Goal: Download file/media

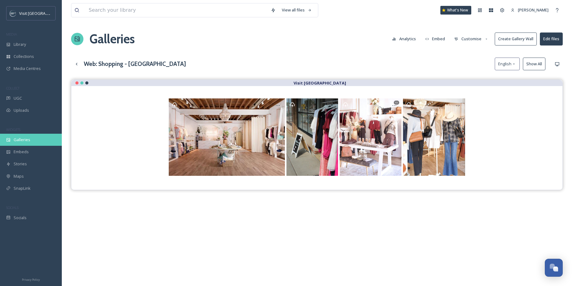
click at [22, 137] on span "Galleries" at bounding box center [22, 140] width 17 height 6
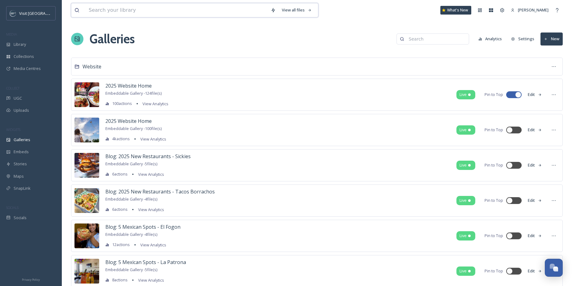
click at [100, 9] on input at bounding box center [177, 10] width 182 height 14
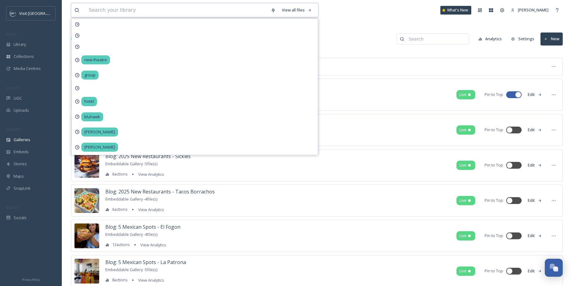
click at [118, 10] on input at bounding box center [177, 10] width 182 height 14
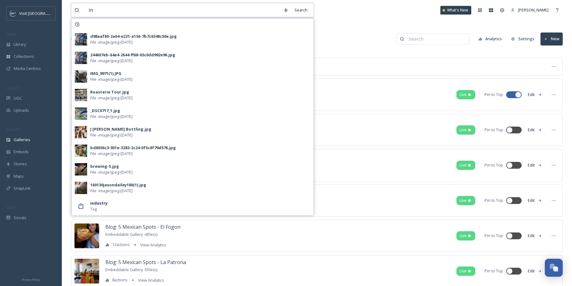
type input "i"
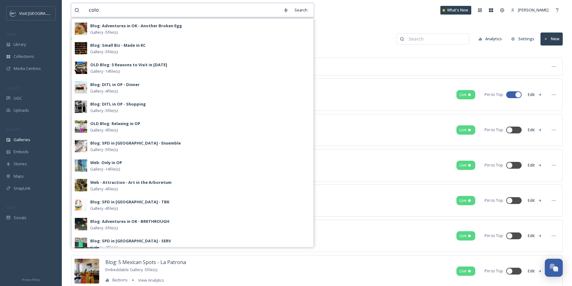
type input "color"
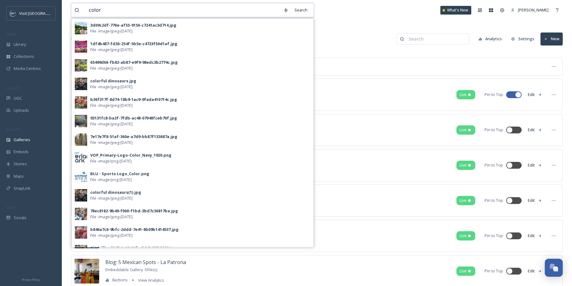
drag, startPoint x: 105, startPoint y: 11, endPoint x: 71, endPoint y: 12, distance: 33.7
click at [71, 12] on div "color Search 3d09c2df-776e-af55-9156-c7241ac3d714.jpg File - image/jpeg - [DATE…" at bounding box center [192, 10] width 243 height 14
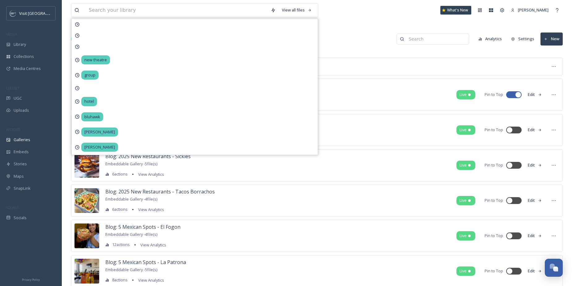
click at [379, 15] on div "View all files new theatre group hotel bluhawk [PERSON_NAME] [PERSON_NAME] What…" at bounding box center [317, 10] width 492 height 20
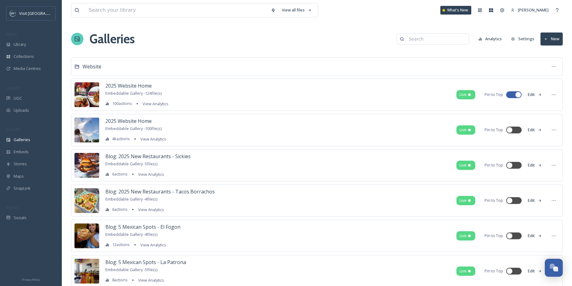
click at [556, 37] on button "New" at bounding box center [552, 38] width 22 height 13
click at [555, 54] on span "Gallery" at bounding box center [552, 53] width 13 height 6
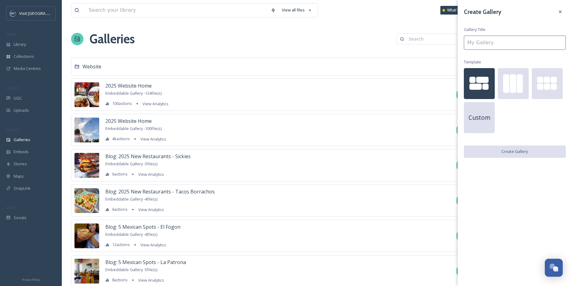
click at [525, 45] on input at bounding box center [515, 43] width 102 height 14
type input "Color OP - Community"
click at [491, 151] on button "Create Gallery" at bounding box center [515, 151] width 102 height 13
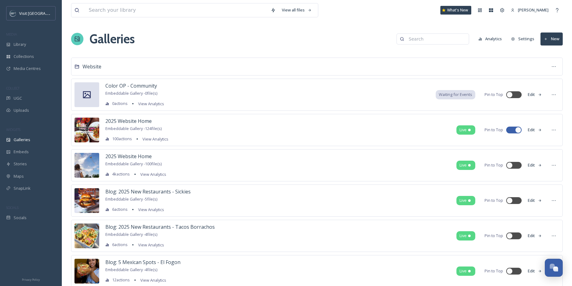
click at [535, 95] on button "Edit" at bounding box center [535, 94] width 20 height 12
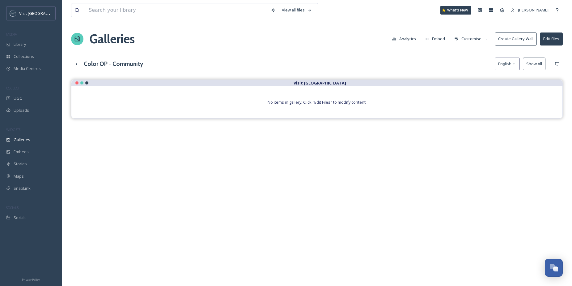
click at [550, 36] on button "Edit files" at bounding box center [551, 38] width 23 height 13
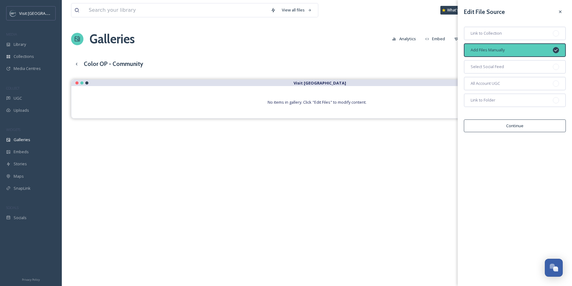
click at [521, 125] on button "Continue" at bounding box center [515, 125] width 102 height 13
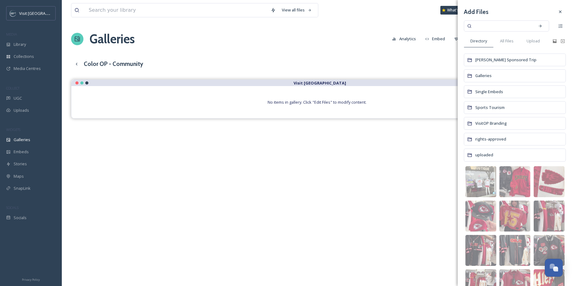
click at [504, 29] on input at bounding box center [502, 26] width 58 height 14
type input "o"
type input "postcard"
type input "p"
click at [509, 43] on span "All Files" at bounding box center [507, 41] width 14 height 6
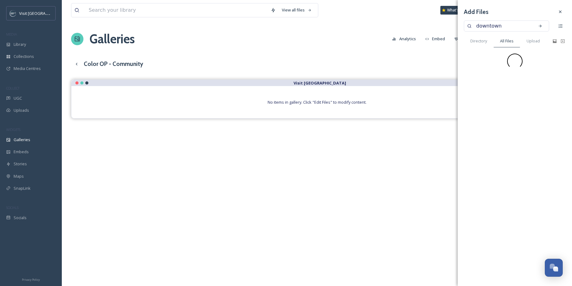
click at [508, 26] on input "downtown" at bounding box center [502, 26] width 58 height 14
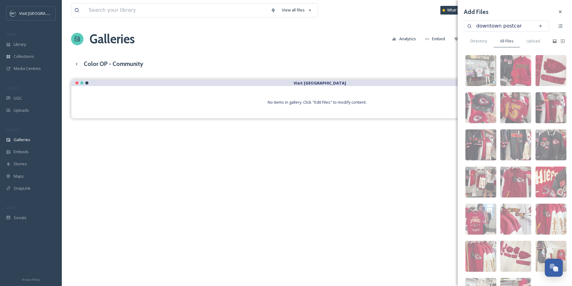
type input "downtown postcard"
type input "]"
type input "d"
type input "postcard"
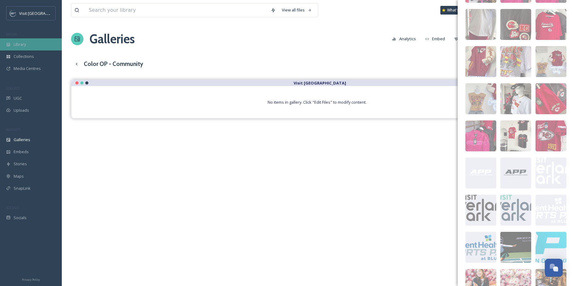
click at [30, 45] on div "Library" at bounding box center [31, 44] width 62 height 12
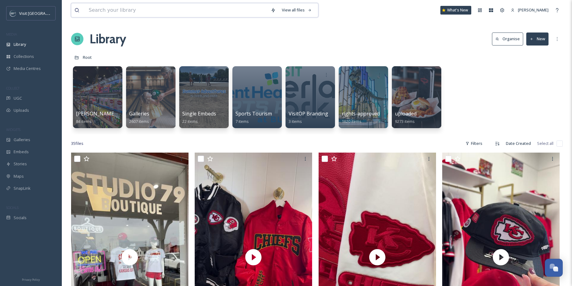
click at [115, 15] on input at bounding box center [177, 10] width 182 height 14
type input "p"
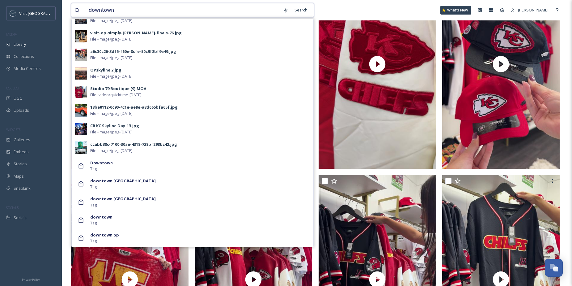
scroll to position [218, 0]
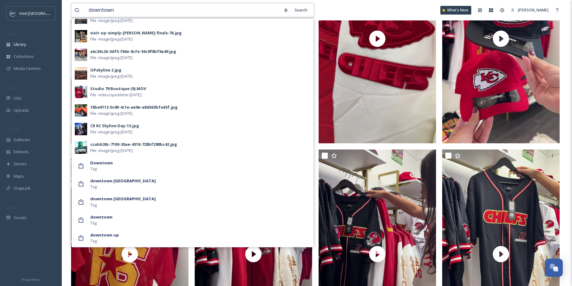
type input "downtown"
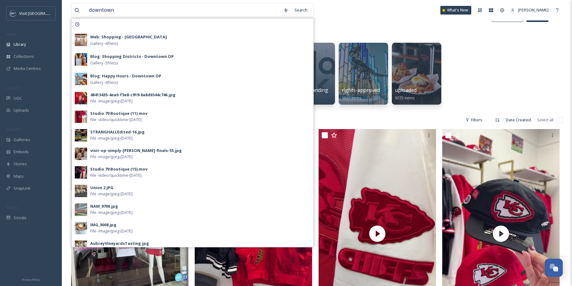
scroll to position [23, 0]
drag, startPoint x: 132, startPoint y: 8, endPoint x: 83, endPoint y: 6, distance: 49.5
click at [83, 6] on div "downtown" at bounding box center [177, 10] width 206 height 14
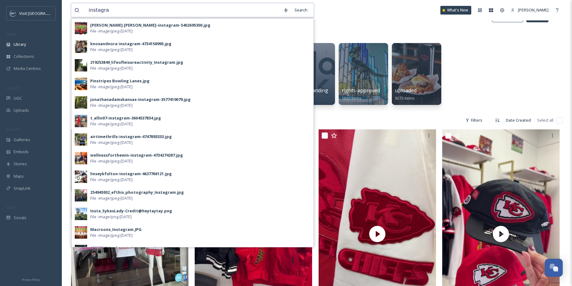
type input "instagram"
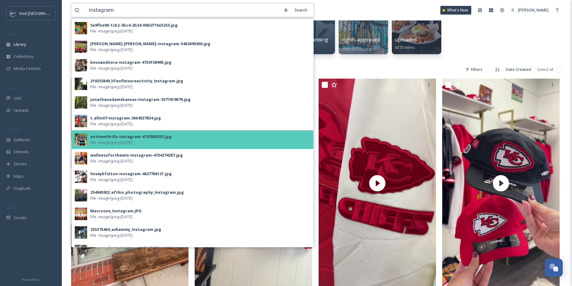
scroll to position [60, 0]
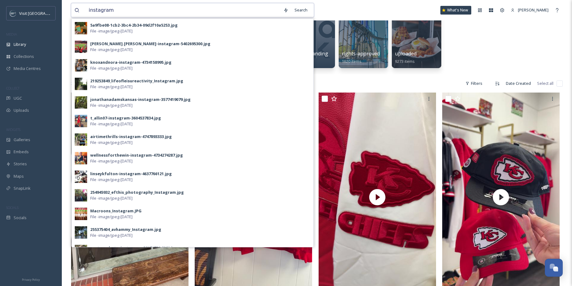
drag, startPoint x: 117, startPoint y: 11, endPoint x: 86, endPoint y: 11, distance: 30.6
click at [86, 11] on input "instagram" at bounding box center [183, 10] width 195 height 14
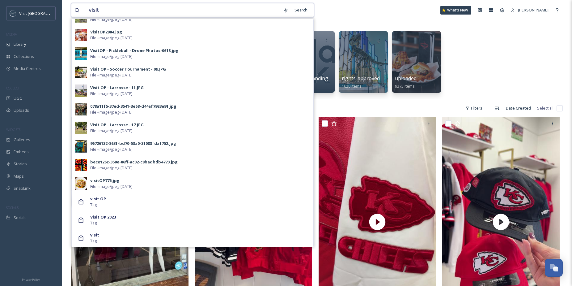
scroll to position [121, 0]
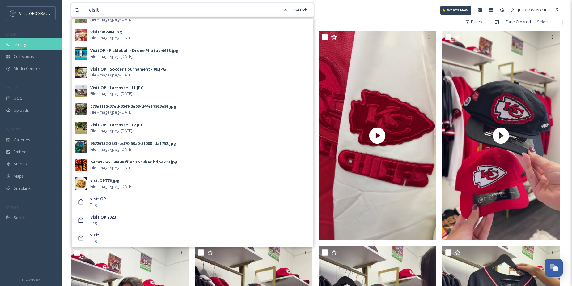
type input "visit"
click at [28, 45] on div "Library" at bounding box center [31, 44] width 62 height 12
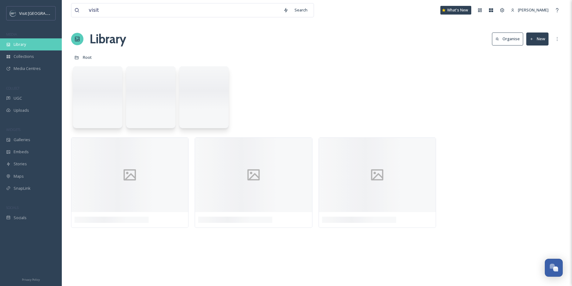
scroll to position [0, 0]
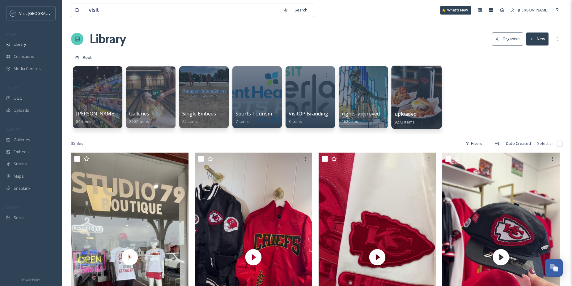
click at [417, 103] on div at bounding box center [416, 97] width 50 height 63
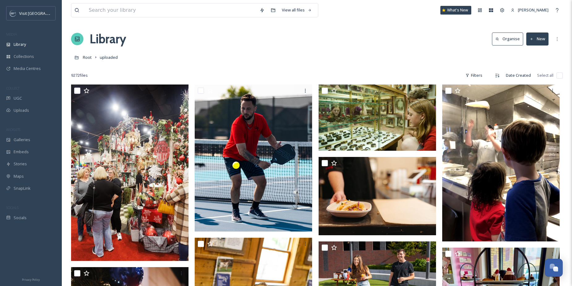
click at [487, 75] on div "9272 file s Filters Date Created Select all" at bounding box center [317, 75] width 492 height 12
click at [467, 76] on icon at bounding box center [467, 75] width 4 height 4
click at [443, 68] on div at bounding box center [317, 66] width 492 height 6
click at [510, 75] on div "Date Created" at bounding box center [518, 75] width 31 height 12
click at [514, 102] on span "Date Created" at bounding box center [516, 101] width 24 height 6
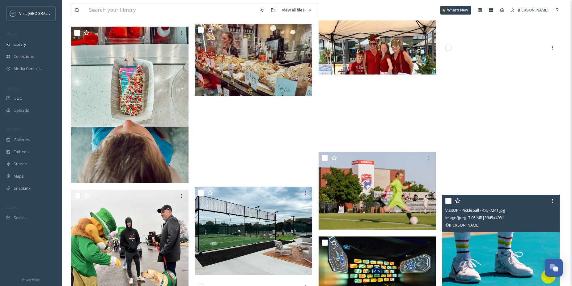
scroll to position [6422, 0]
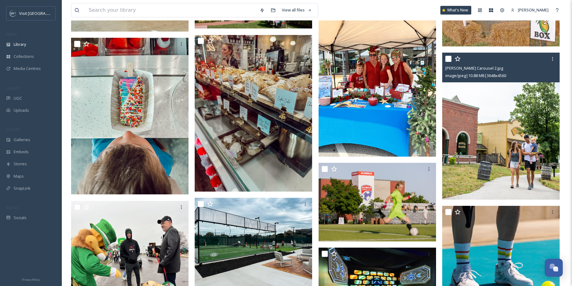
click at [507, 108] on img at bounding box center [500, 126] width 117 height 147
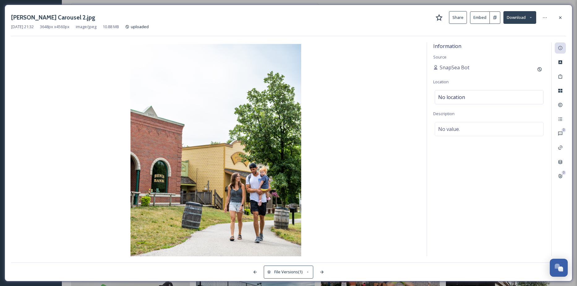
click at [514, 20] on button "Download" at bounding box center [519, 17] width 33 height 13
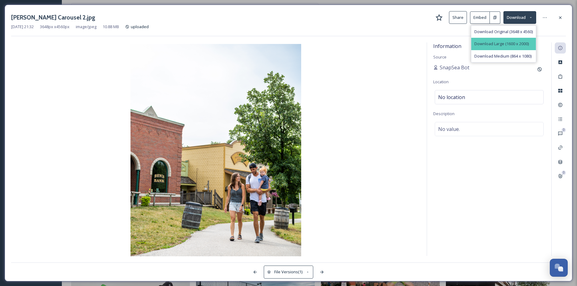
click at [503, 44] on span "Download Large (1600 x 2000)" at bounding box center [501, 44] width 54 height 6
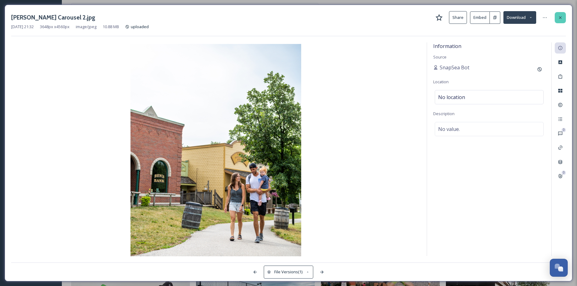
click at [563, 19] on div at bounding box center [560, 17] width 11 height 11
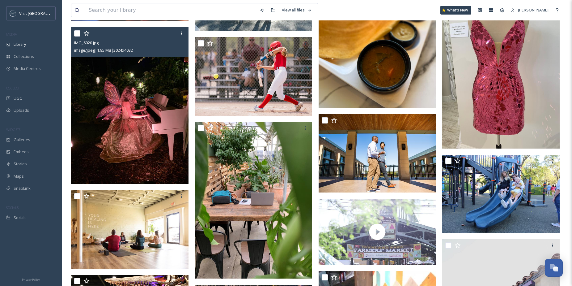
scroll to position [8496, 0]
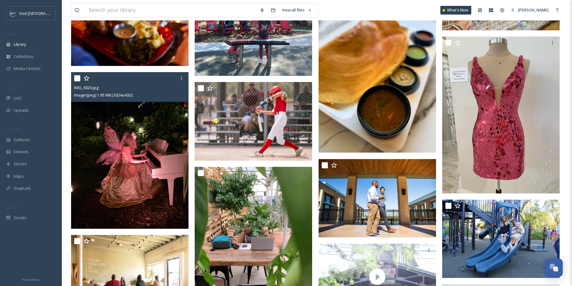
click at [145, 138] on img at bounding box center [129, 150] width 117 height 156
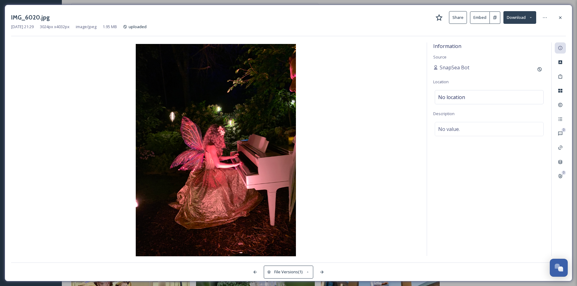
click at [517, 20] on button "Download" at bounding box center [519, 17] width 33 height 13
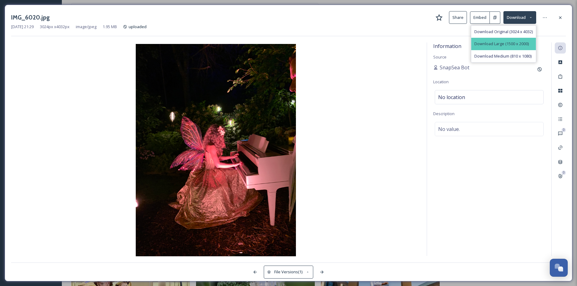
click at [511, 43] on span "Download Large (1500 x 2000)" at bounding box center [501, 44] width 54 height 6
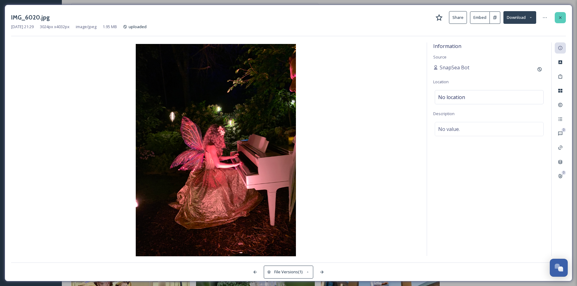
click at [560, 18] on icon at bounding box center [560, 17] width 5 height 5
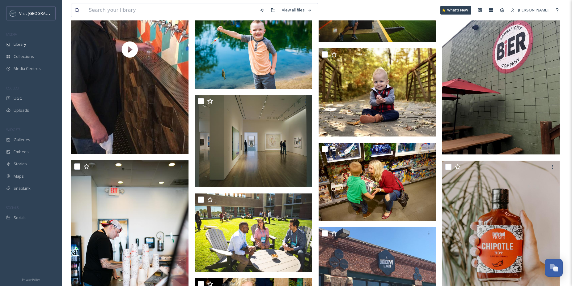
scroll to position [9341, 0]
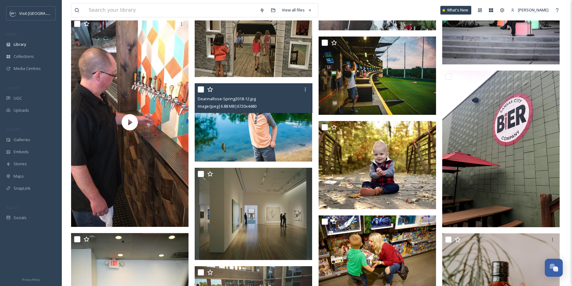
click at [287, 124] on img at bounding box center [253, 122] width 117 height 79
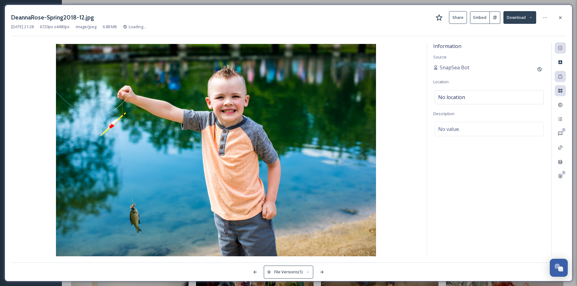
click at [517, 19] on button "Download" at bounding box center [519, 17] width 33 height 13
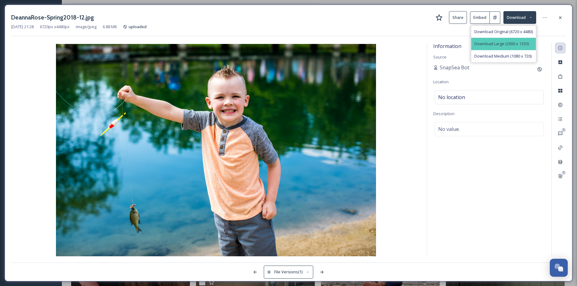
click at [507, 43] on span "Download Large (2000 x 1333)" at bounding box center [501, 44] width 54 height 6
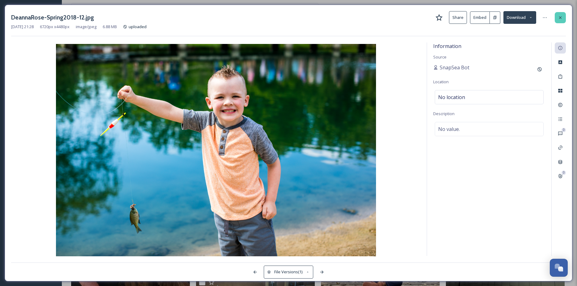
click at [560, 18] on icon at bounding box center [560, 17] width 5 height 5
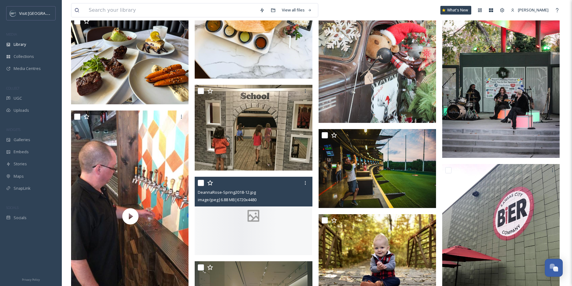
click at [560, 18] on div "View all files What's New [PERSON_NAME]" at bounding box center [317, 10] width 492 height 20
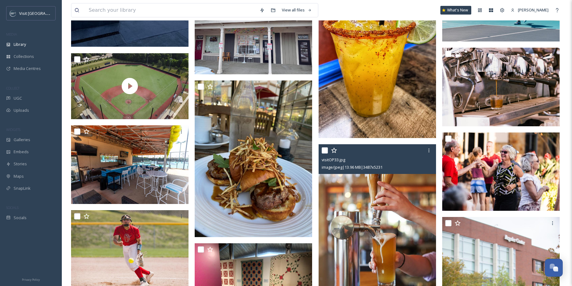
scroll to position [13406, 0]
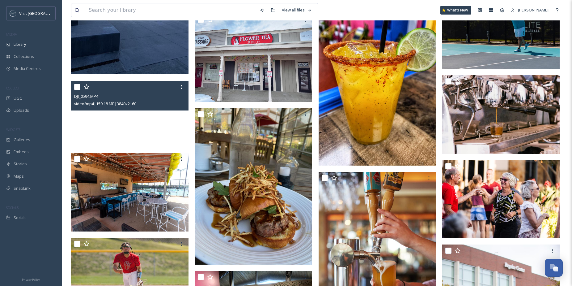
click at [156, 131] on video "DJI_0594.MP4" at bounding box center [129, 114] width 117 height 66
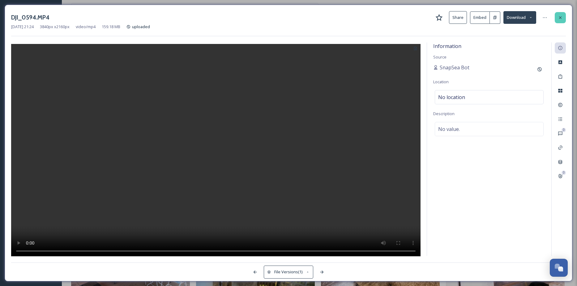
click at [561, 19] on icon at bounding box center [560, 17] width 5 height 5
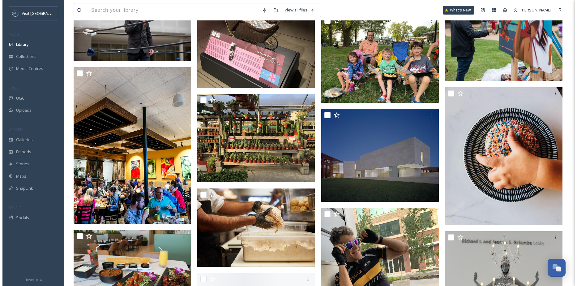
scroll to position [13756, 0]
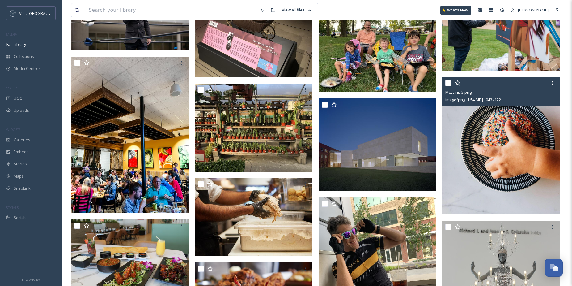
click at [499, 157] on img at bounding box center [500, 146] width 117 height 138
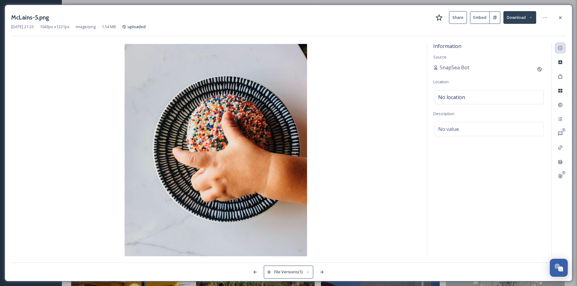
click at [523, 19] on button "Download" at bounding box center [519, 17] width 33 height 13
click at [517, 32] on span "Download Original (1043 x 1221)" at bounding box center [503, 32] width 58 height 6
